Goal: Find specific page/section: Find specific page/section

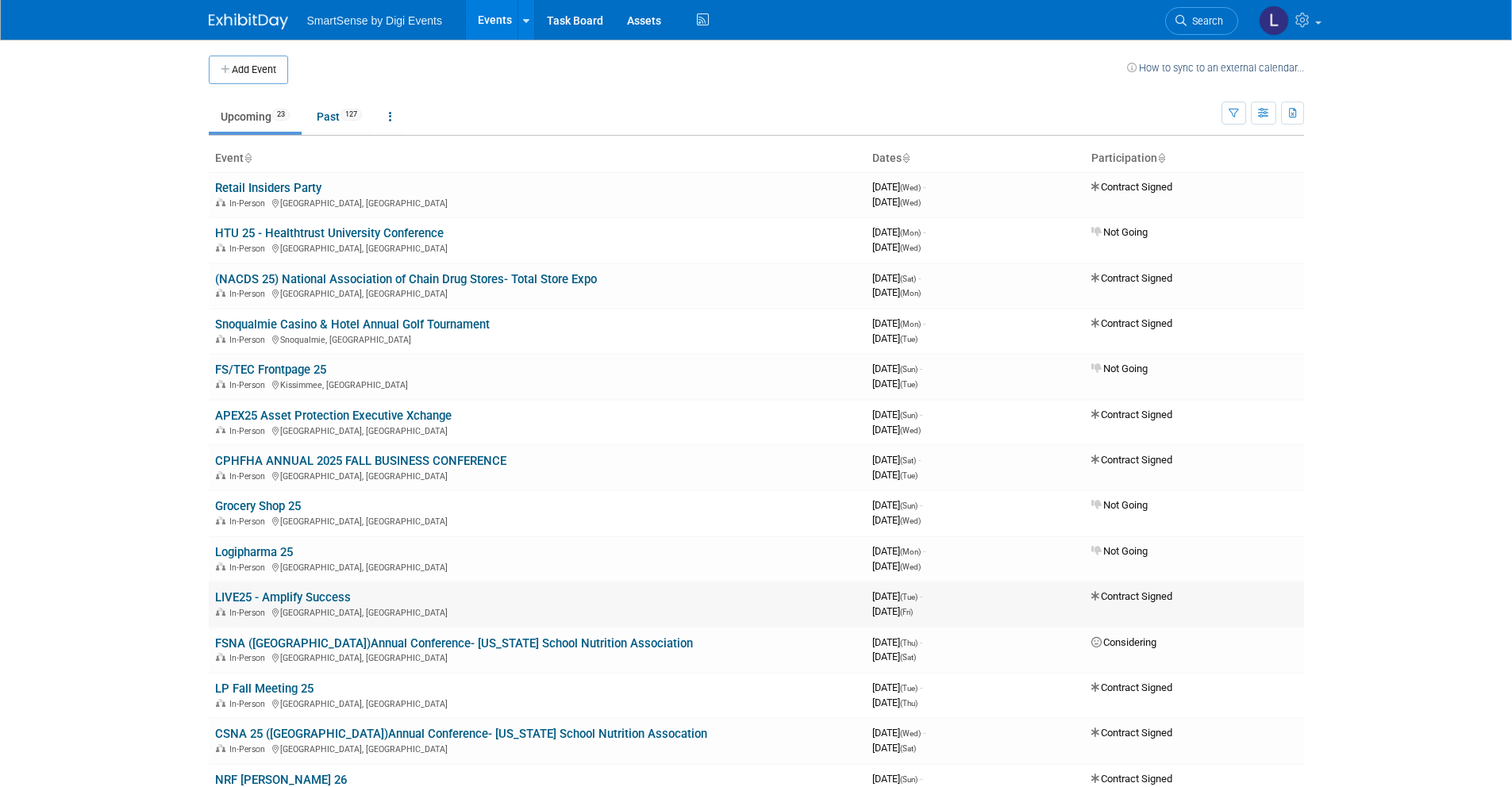
click at [285, 602] on link "LIVE25 - Amplify Success" at bounding box center [282, 597] width 135 height 15
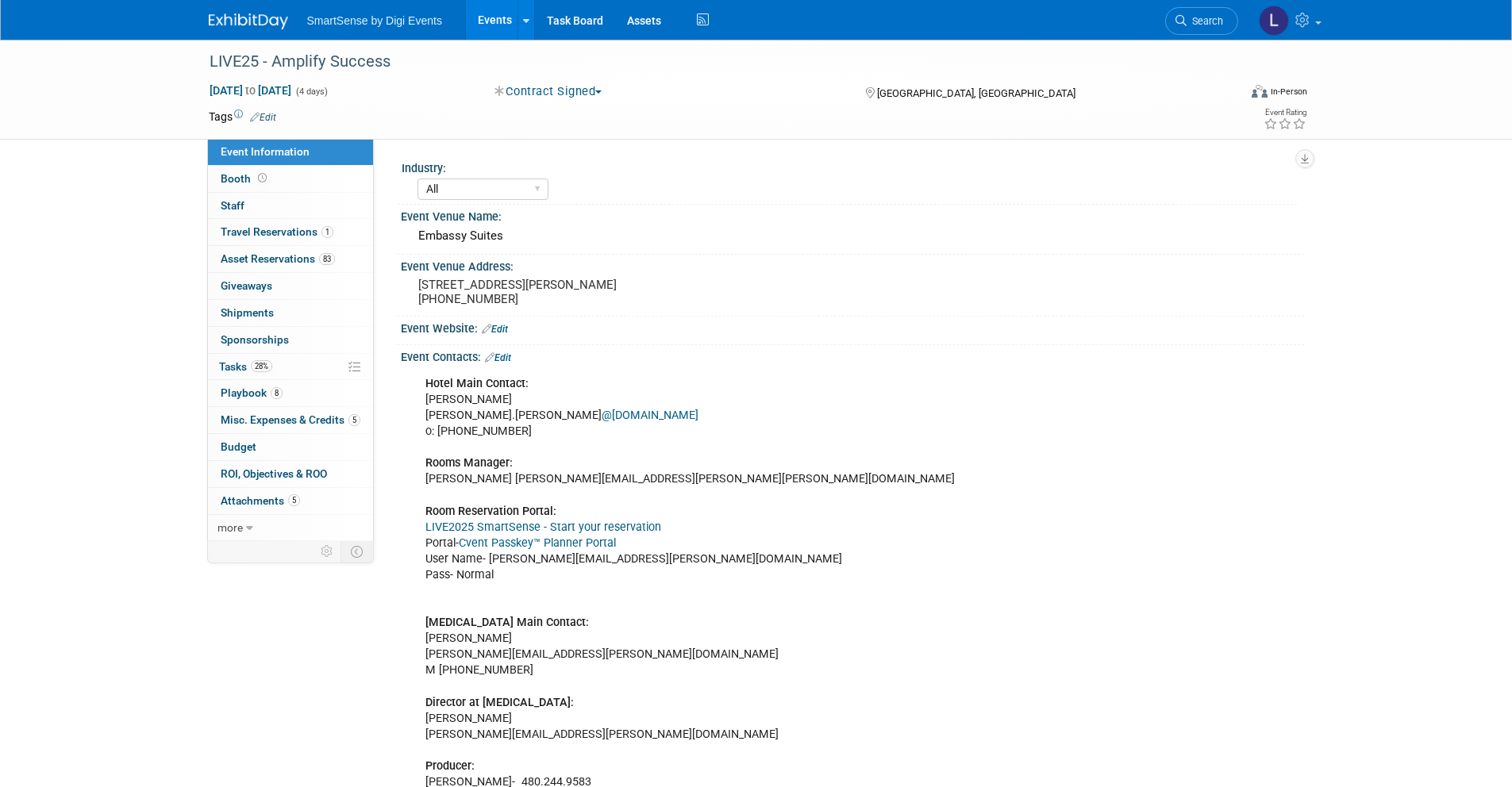
select select "All"
click at [238, 179] on span "Booth" at bounding box center [245, 178] width 49 height 13
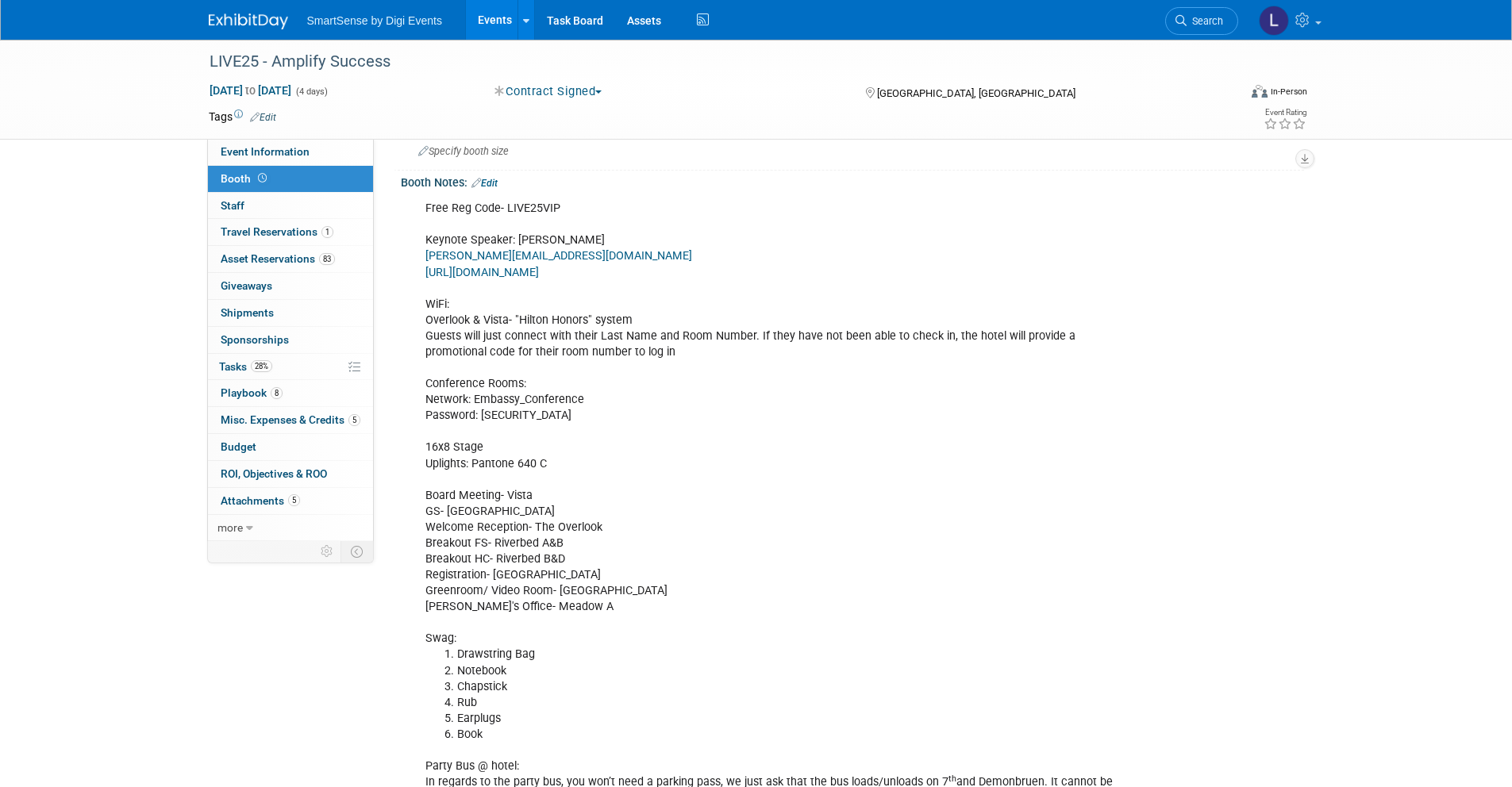
scroll to position [125, 0]
